Goal: Task Accomplishment & Management: Use online tool/utility

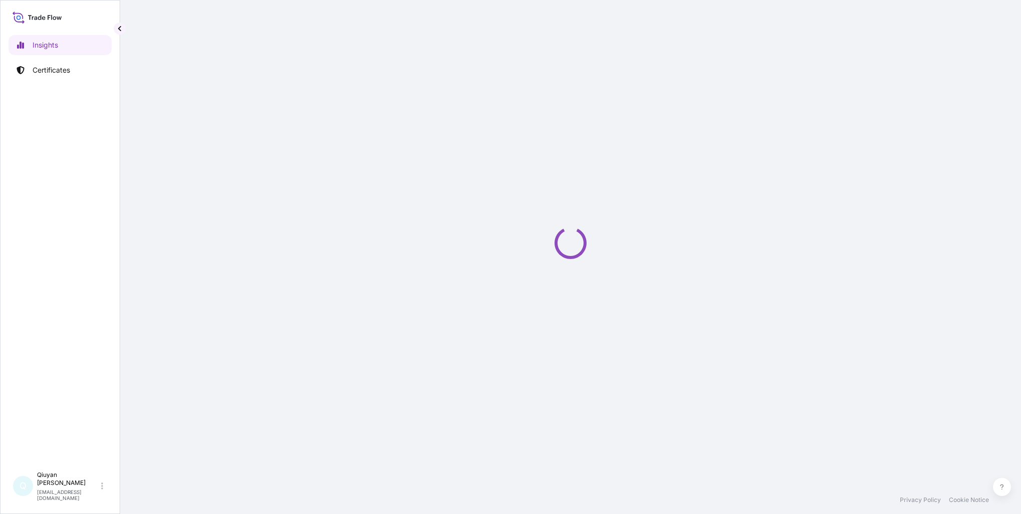
select select "2025"
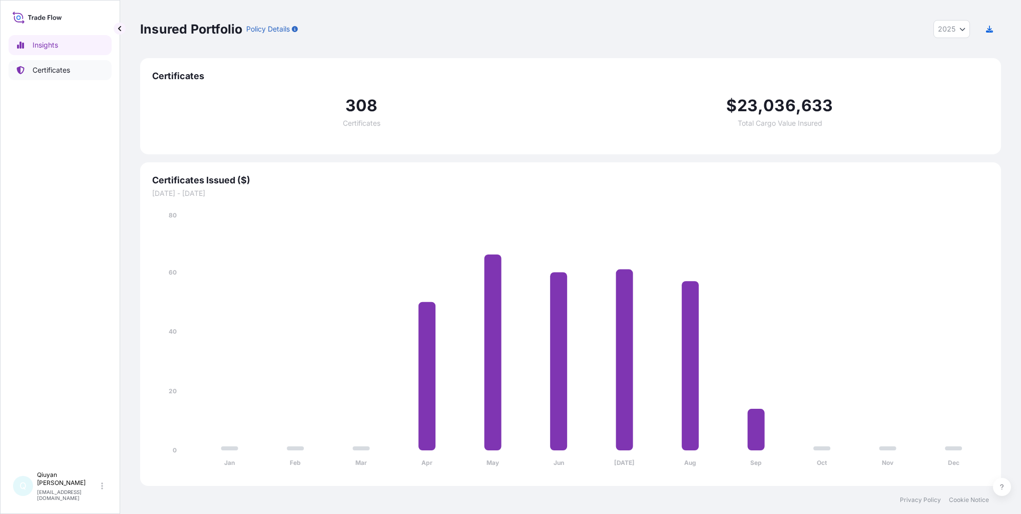
click at [50, 77] on link "Certificates" at bounding box center [60, 70] width 103 height 20
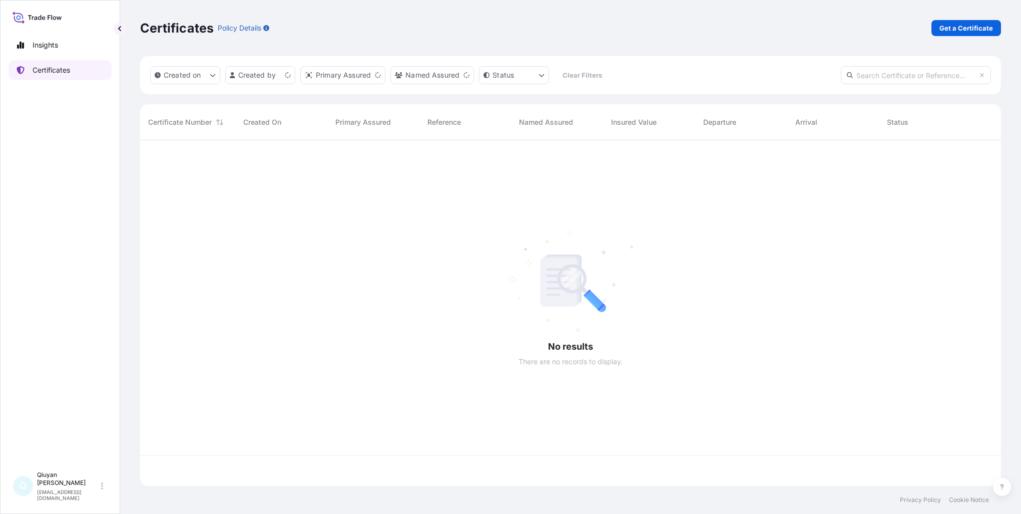
scroll to position [343, 853]
click at [869, 77] on input "text" at bounding box center [916, 75] width 150 height 18
paste input "[PHONE_NUMBER]"
type input "[PHONE_NUMBER]"
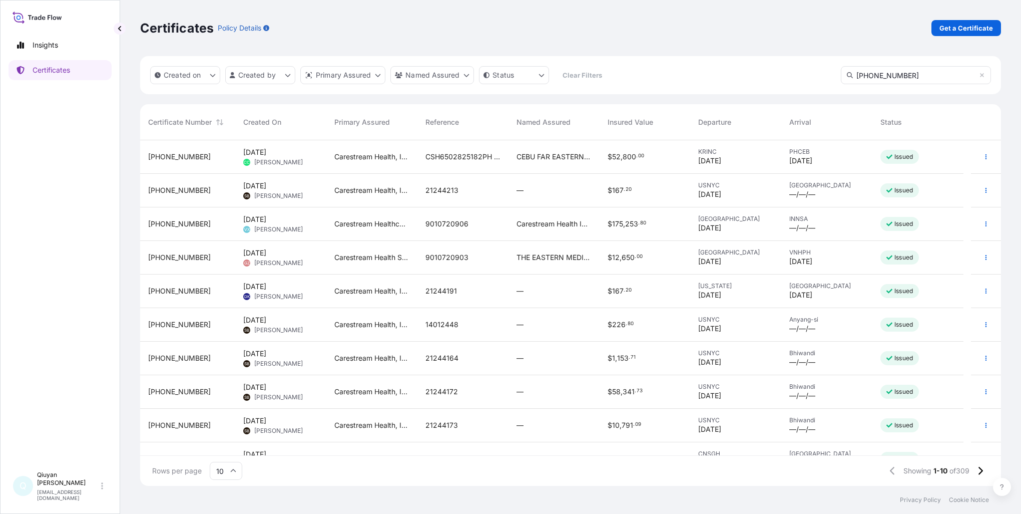
click at [826, 45] on div "Certificates Policy Details Get a Certificate" at bounding box center [570, 28] width 861 height 56
click at [832, 46] on div "Certificates Policy Details Get a Certificate" at bounding box center [570, 28] width 861 height 56
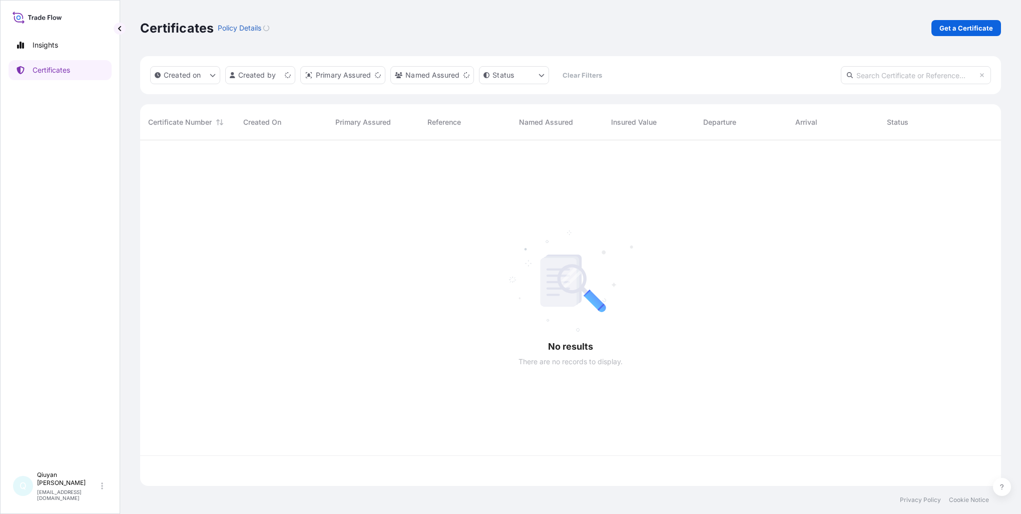
scroll to position [343, 853]
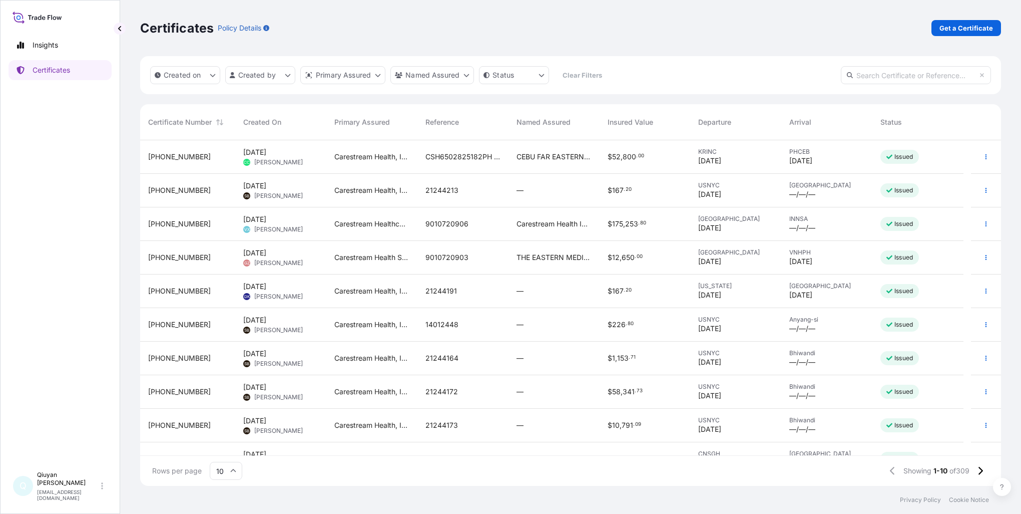
click at [867, 78] on input "text" at bounding box center [916, 75] width 150 height 18
paste input "[PHONE_NUMBER]"
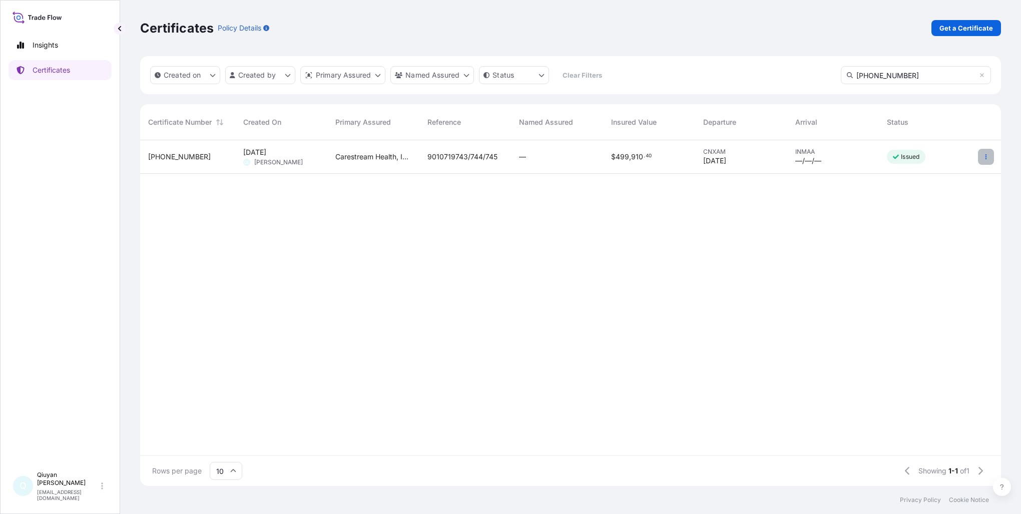
type input "[PHONE_NUMBER]"
click at [987, 159] on icon "button" at bounding box center [986, 157] width 6 height 6
click at [951, 161] on p "Duplicate certificate" at bounding box center [937, 159] width 66 height 10
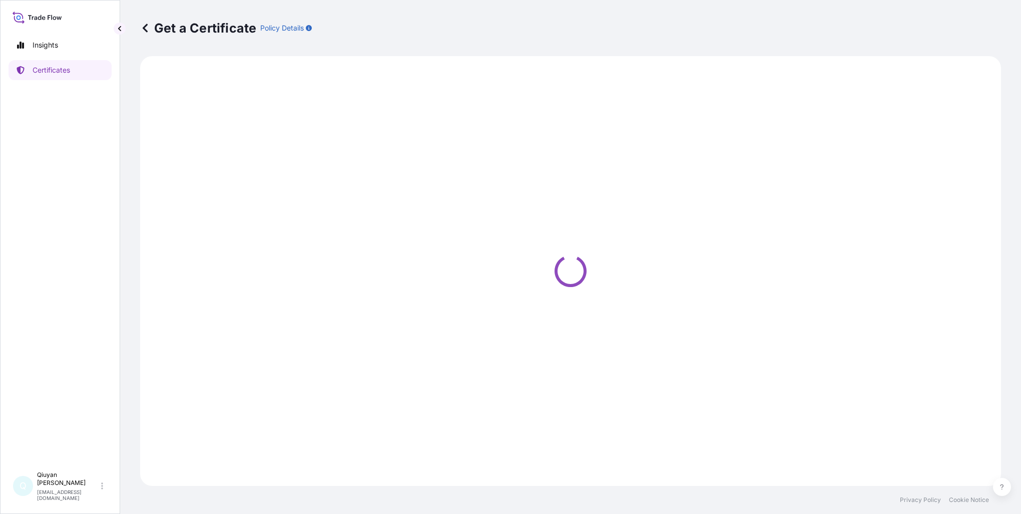
select select "Ocean Vessel"
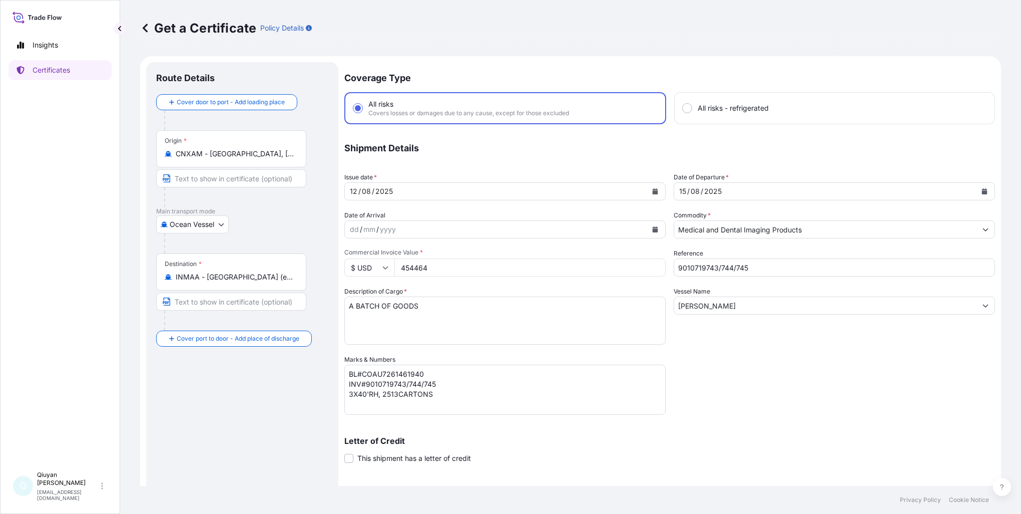
select select "32008"
click at [653, 191] on icon "Calendar" at bounding box center [656, 191] width 6 height 6
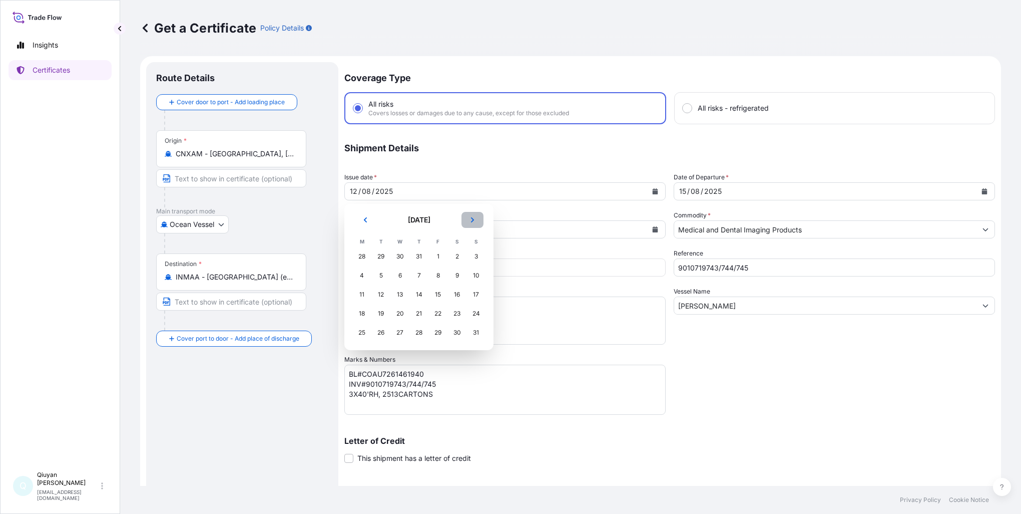
click at [472, 219] on icon "Next" at bounding box center [472, 220] width 6 height 6
click at [360, 275] on div "8" at bounding box center [362, 275] width 18 height 18
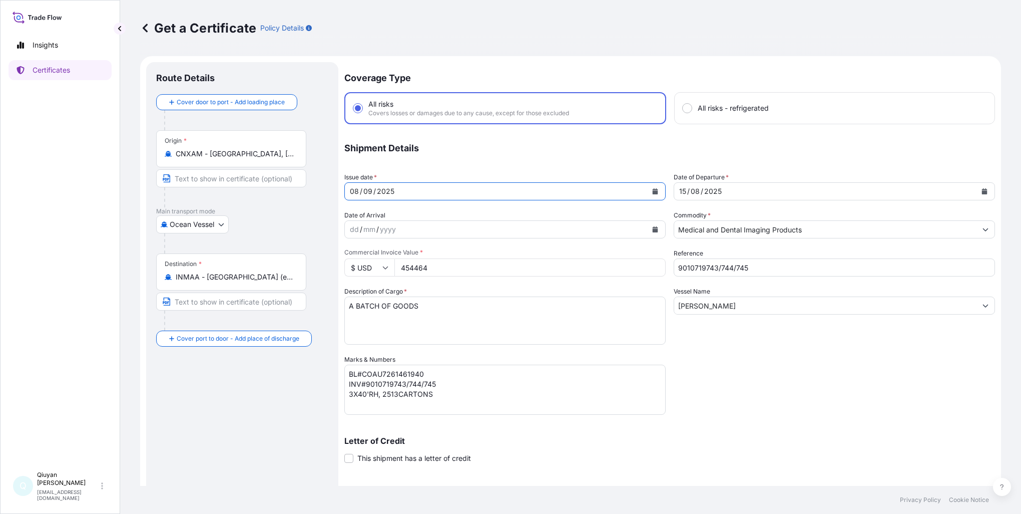
click at [725, 193] on div "[DATE]" at bounding box center [825, 191] width 302 height 18
click at [981, 190] on icon "Calendar" at bounding box center [984, 191] width 6 height 6
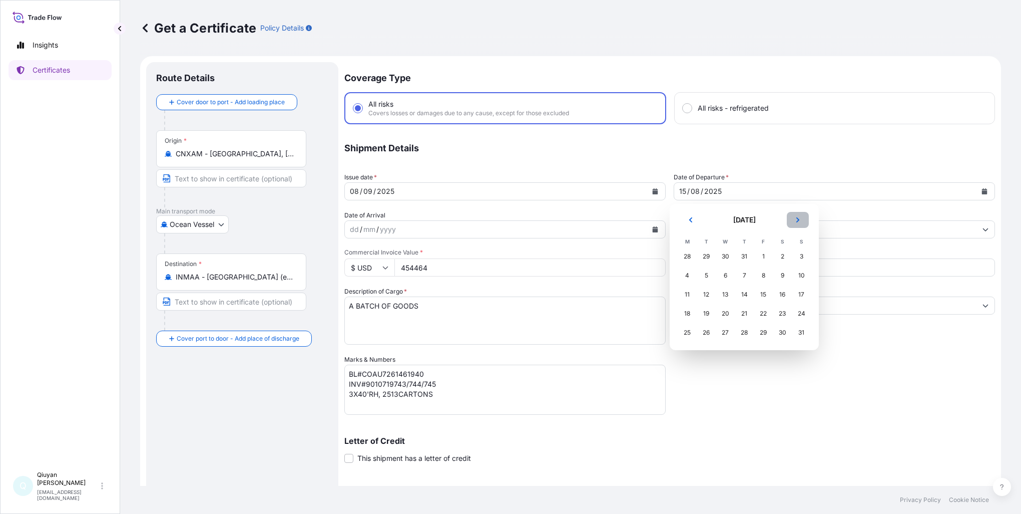
click at [803, 221] on button "Next" at bounding box center [798, 220] width 22 height 16
click at [783, 255] on div "6" at bounding box center [782, 256] width 18 height 18
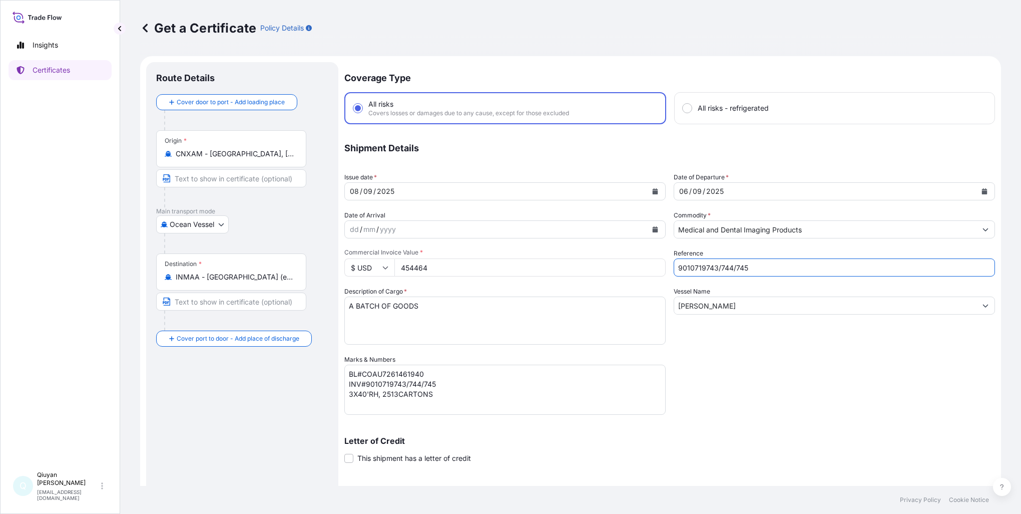
drag, startPoint x: 758, startPoint y: 265, endPoint x: 634, endPoint y: 258, distance: 124.3
click at [634, 258] on div "Coverage Type All risks Covers losses or damages due to any cause, except for t…" at bounding box center [669, 317] width 651 height 511
paste input "20734/771/772"
type input "9010720734/771/772"
drag, startPoint x: 441, startPoint y: 384, endPoint x: 367, endPoint y: 383, distance: 74.1
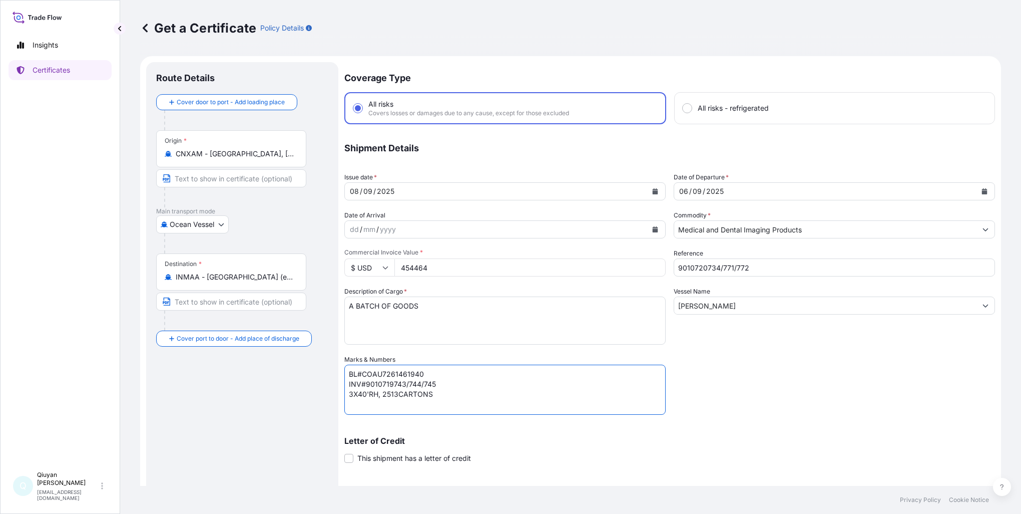
click at [367, 383] on textarea "BL#COAU7261461940 INV#9010719743/744/745 3X40'RH, 2513CARTONS" at bounding box center [504, 389] width 321 height 50
paste textarea "20734/771/772"
click at [453, 394] on textarea "BL#COAU7261461940 INV#9010719743/744/745 3X40'RH, 2513CARTONS" at bounding box center [504, 389] width 321 height 50
click at [400, 372] on textarea "BL#COAU7261461940 INV#9010719743/744/745 3X40'RH, 2513CARTONS" at bounding box center [504, 389] width 321 height 50
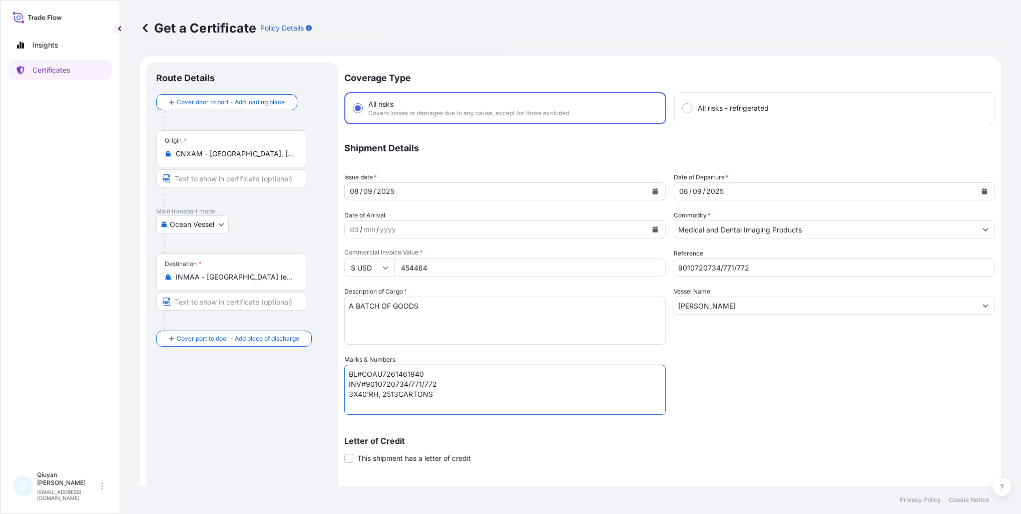
paste textarea "91988"
click at [352, 393] on textarea "BL#COAU7261461940 INV#9010719743/744/745 3X40'RH, 2513CARTONS" at bounding box center [504, 389] width 321 height 50
click at [388, 394] on textarea "BL#COAU7261461940 INV#9010719743/744/745 3X40'RH, 2513CARTONS" at bounding box center [504, 389] width 321 height 50
click at [398, 392] on textarea "BL#COAU7261461940 INV#9010719743/744/745 3X40'RH, 2513CARTONS" at bounding box center [504, 389] width 321 height 50
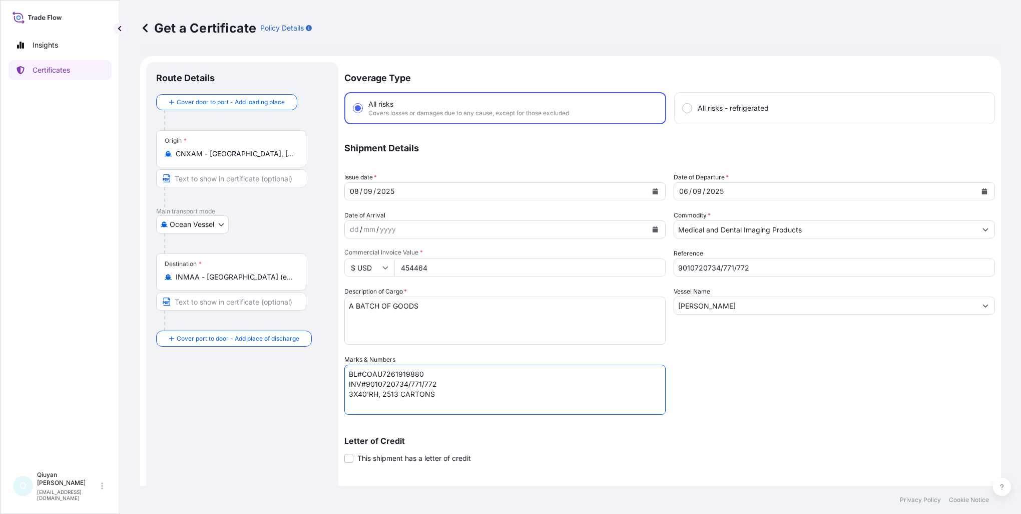
click at [394, 393] on textarea "BL#COAU7261461940 INV#9010719743/744/745 3X40'RH, 2513CARTONS" at bounding box center [504, 389] width 321 height 50
paste textarea "815"
type textarea "BL#COAU7261919880 INV#9010720734/771/772 3X40'RH, 2815CARTONS"
click at [740, 302] on input "[PERSON_NAME]" at bounding box center [825, 305] width 302 height 18
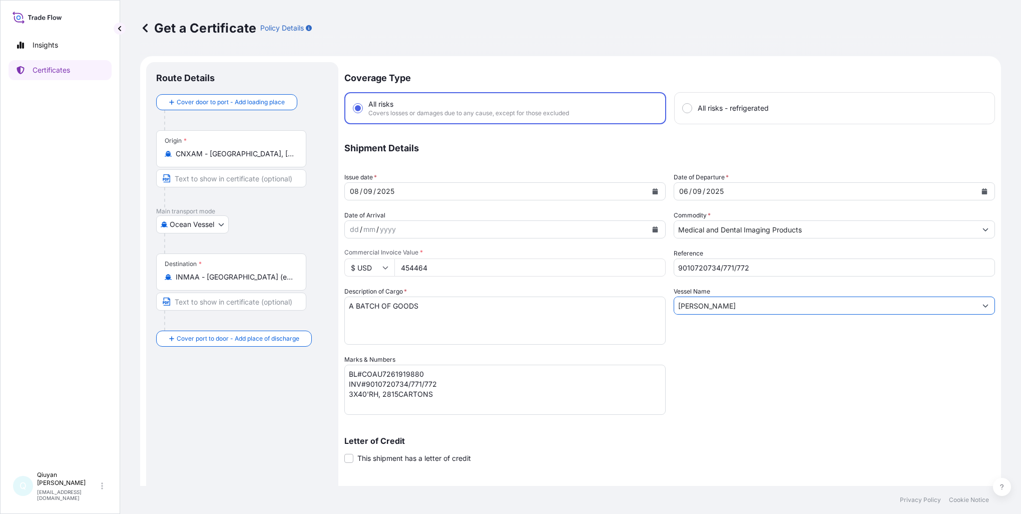
drag, startPoint x: 733, startPoint y: 303, endPoint x: 634, endPoint y: 303, distance: 99.1
click at [634, 303] on div "Coverage Type All risks Covers losses or damages due to any cause, except for t…" at bounding box center [669, 317] width 651 height 511
paste input "OOCL [GEOGRAPHIC_DATA]"
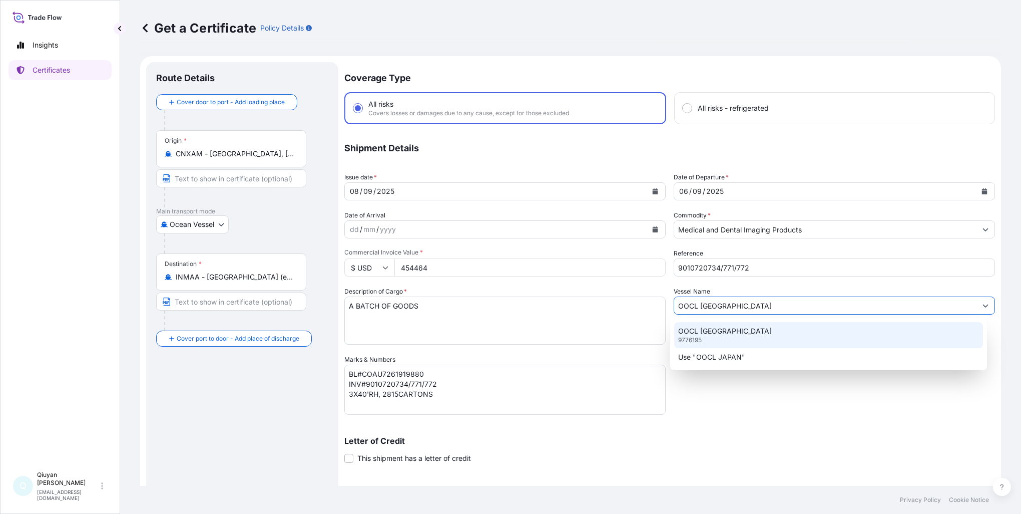
click at [735, 339] on div "OOCL JAPAN 9776195" at bounding box center [828, 335] width 309 height 26
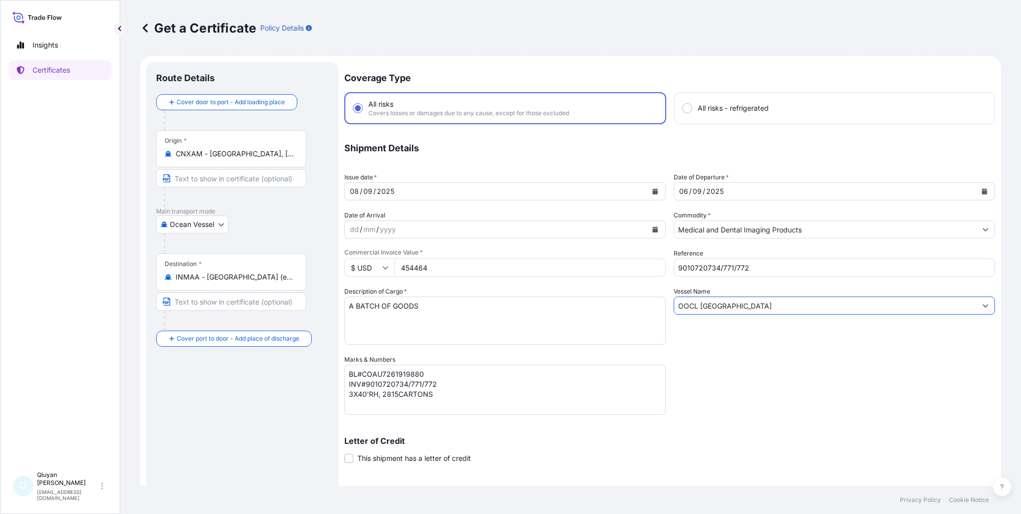
type input "OOCL [GEOGRAPHIC_DATA]"
drag, startPoint x: 438, startPoint y: 267, endPoint x: 385, endPoint y: 260, distance: 53.0
click at [385, 260] on div "$ USD 454464" at bounding box center [504, 267] width 321 height 18
paste input "527783.600"
type input "527783.60"
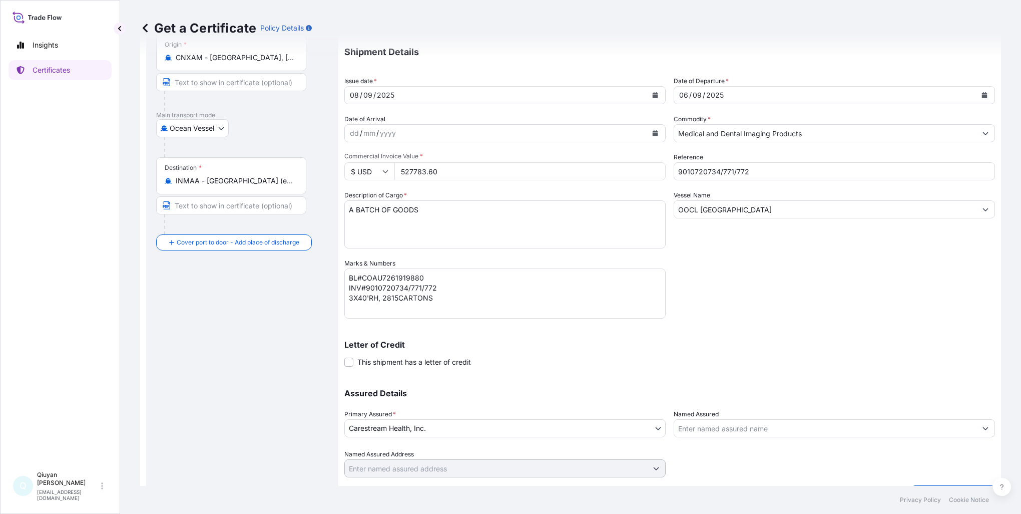
scroll to position [120, 0]
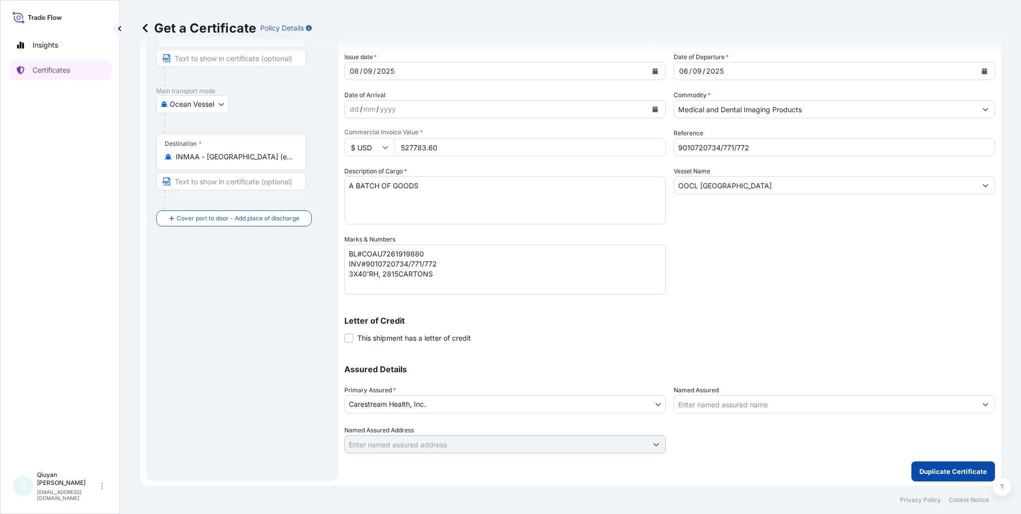
click at [940, 469] on p "Duplicate Certificate" at bounding box center [953, 471] width 68 height 10
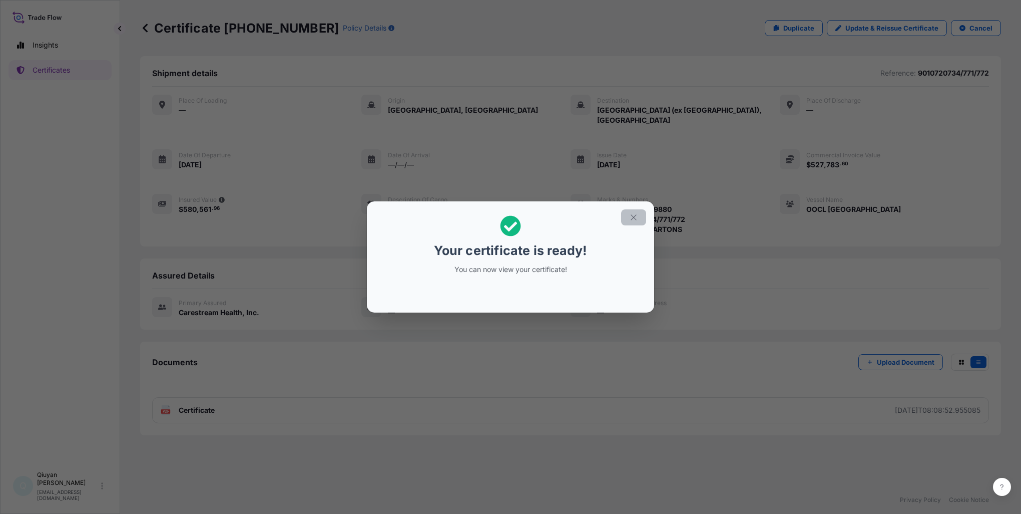
click at [624, 220] on button "button" at bounding box center [633, 217] width 25 height 16
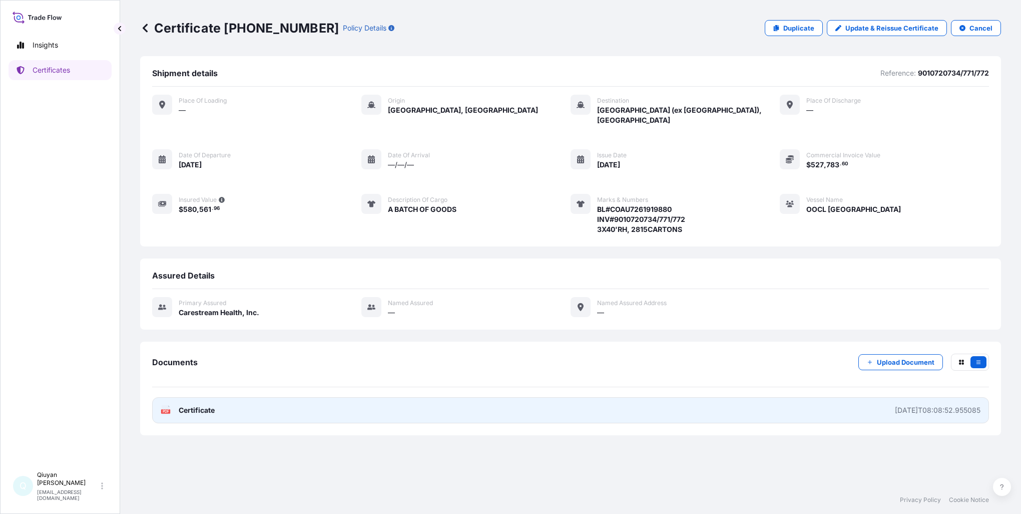
click at [198, 405] on span "Certificate" at bounding box center [197, 410] width 36 height 10
